Goal: Task Accomplishment & Management: Manage account settings

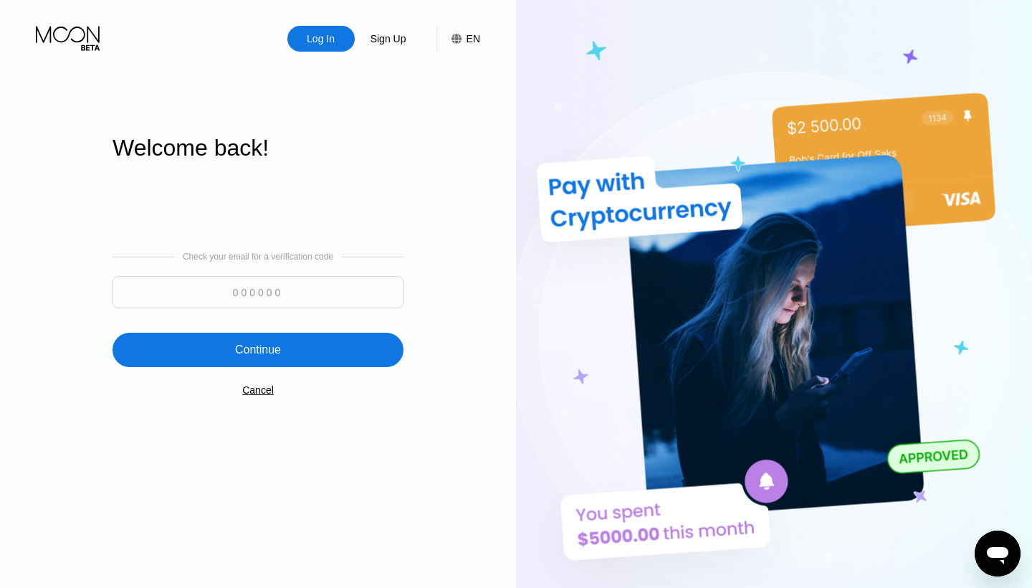
click at [251, 302] on input at bounding box center [258, 292] width 291 height 32
type input "532114"
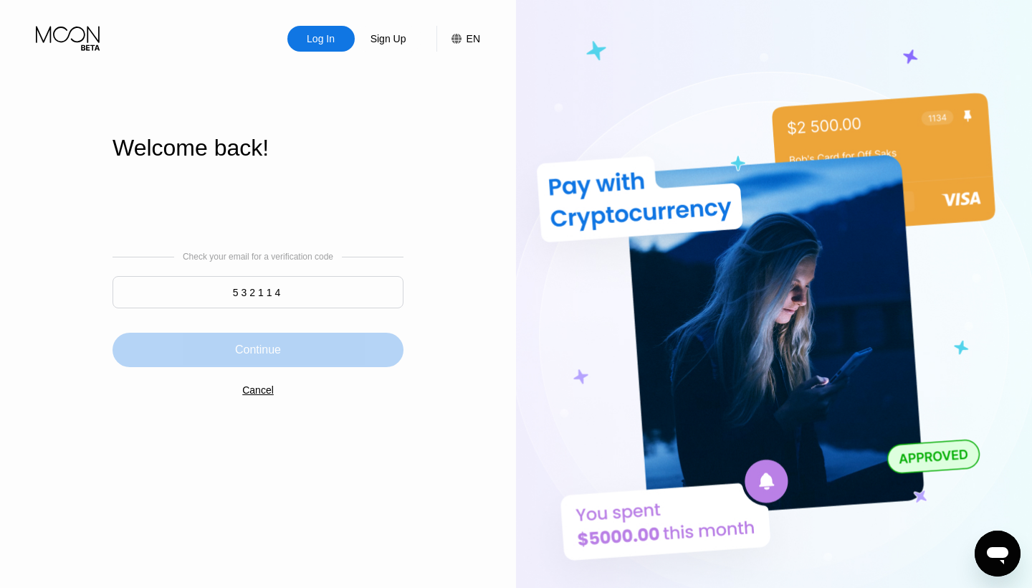
click at [270, 347] on div "Continue" at bounding box center [258, 350] width 46 height 14
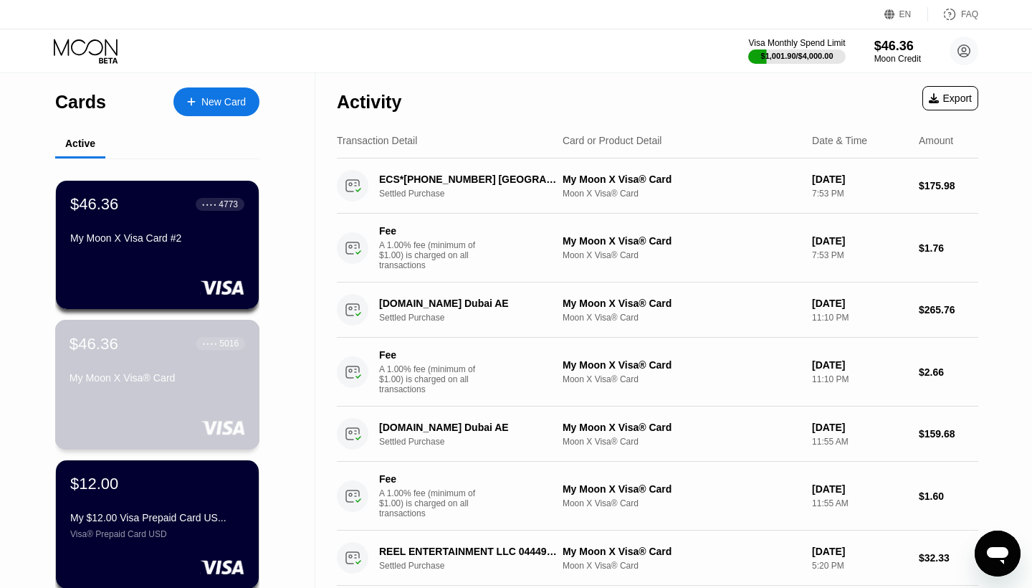
click at [141, 350] on div "$46.36 ● ● ● ● 5016" at bounding box center [158, 343] width 176 height 19
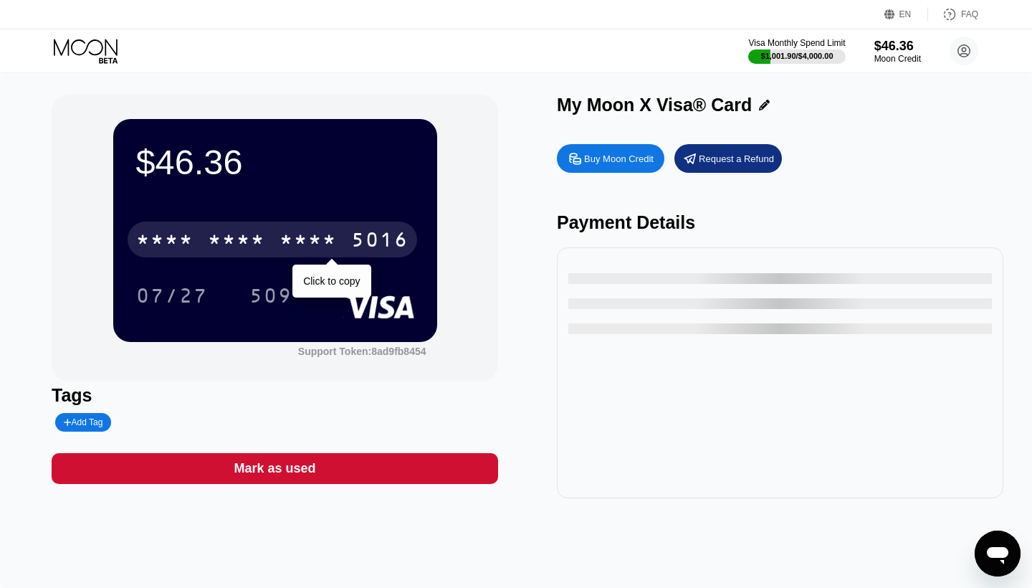
click at [310, 228] on div "* * * * * * * * * * * * 5016" at bounding box center [273, 239] width 290 height 36
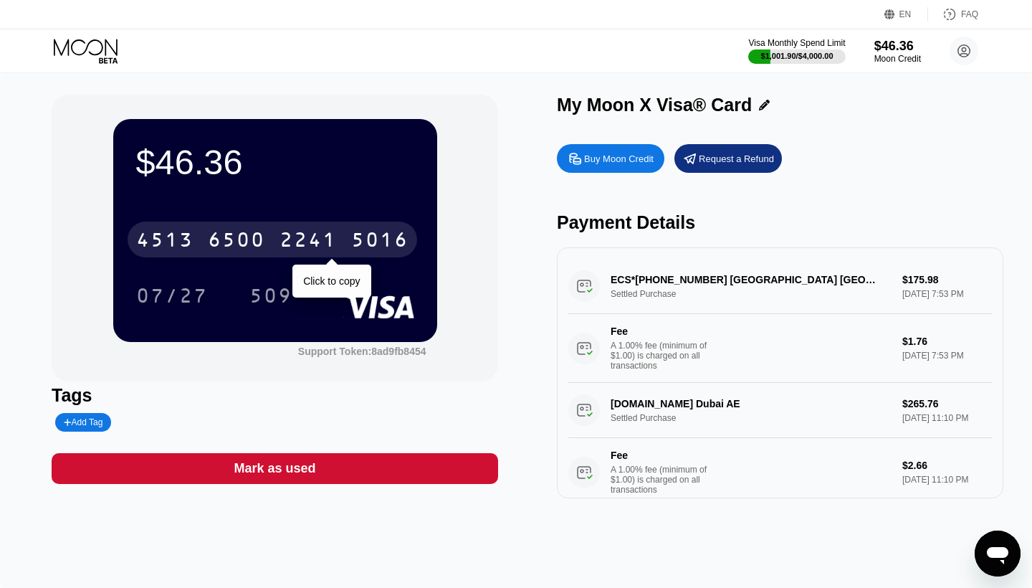
click at [263, 233] on div "6500" at bounding box center [236, 241] width 57 height 23
